Goal: Check status

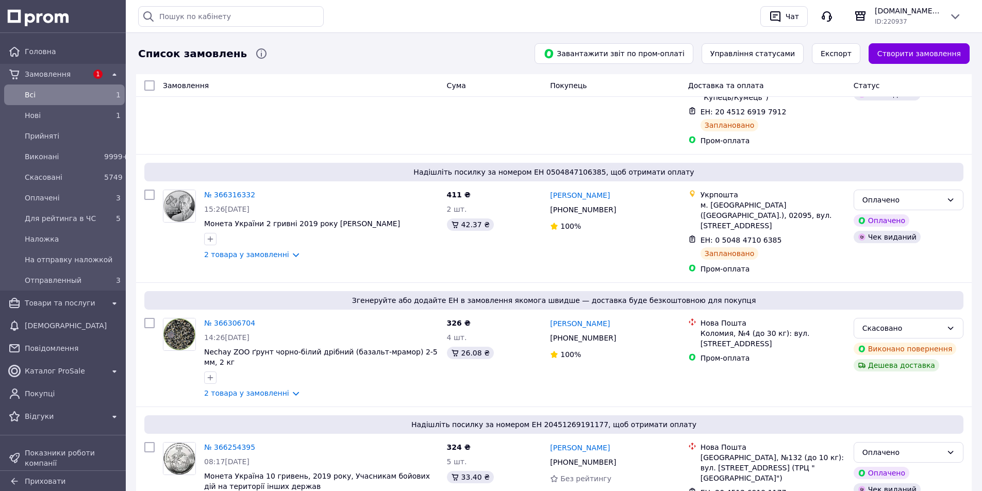
scroll to position [241, 0]
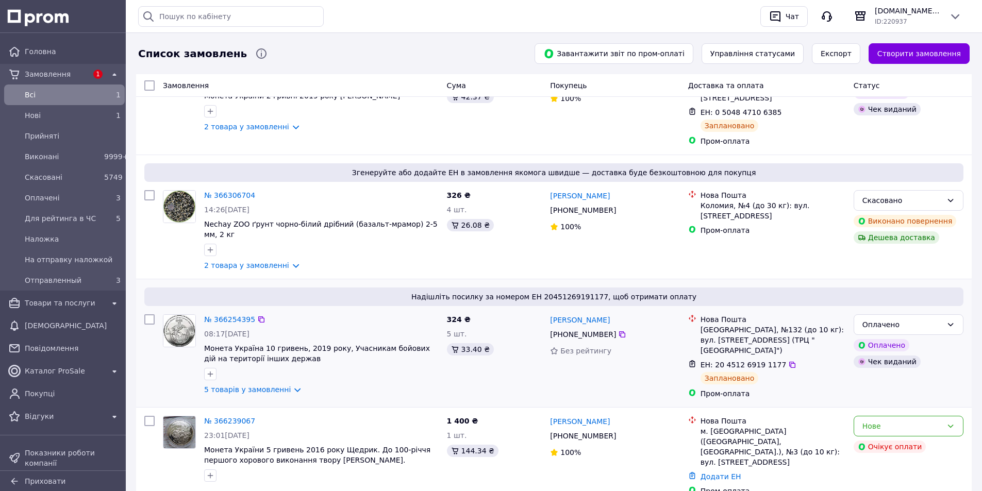
scroll to position [361, 0]
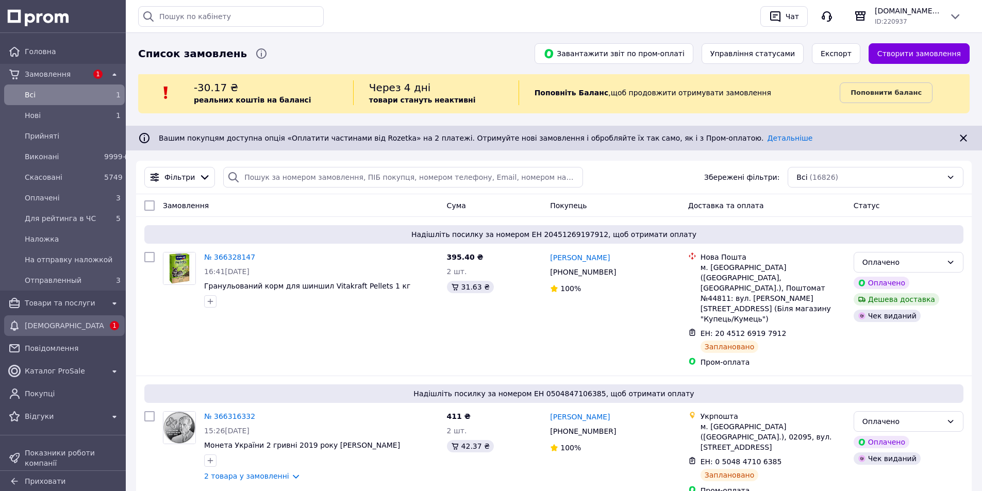
click at [77, 326] on span "[DEMOGRAPHIC_DATA]" at bounding box center [64, 326] width 79 height 10
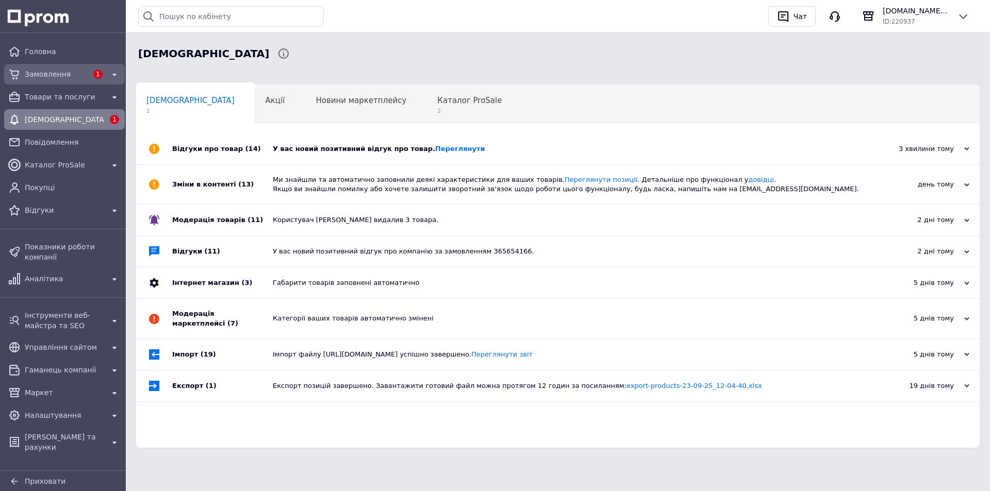
click at [53, 67] on div "Замовлення 1" at bounding box center [64, 74] width 117 height 17
